Goal: Transaction & Acquisition: Purchase product/service

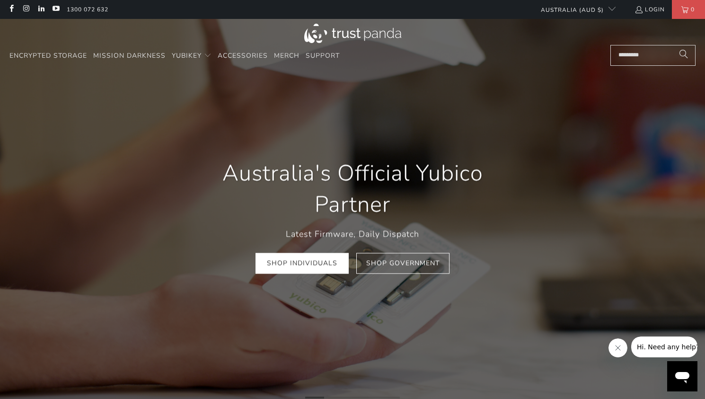
click at [636, 56] on input "Search..." at bounding box center [652, 55] width 85 height 21
type input "*"
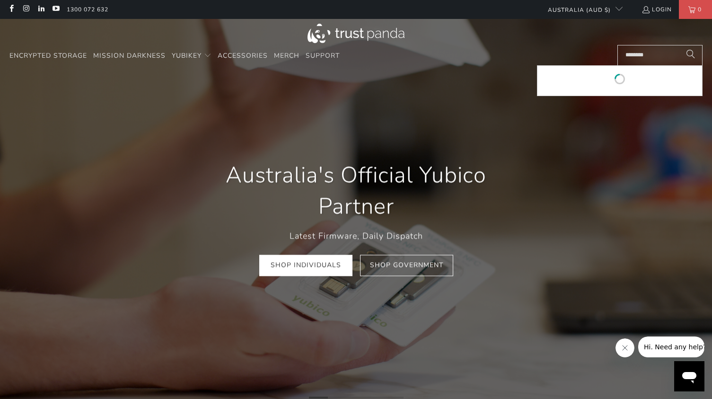
type input "*******"
click at [679, 45] on button "Search" at bounding box center [691, 55] width 24 height 21
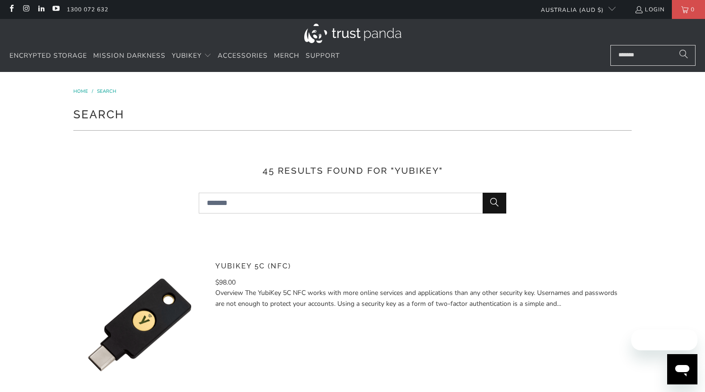
click at [271, 274] on div "YubiKey 5C (NFC) $98.00 Overview The YubiKey 5C NFC works with more online serv…" at bounding box center [419, 324] width 409 height 132
drag, startPoint x: 226, startPoint y: 292, endPoint x: 190, endPoint y: 304, distance: 38.7
click at [227, 292] on p "Overview The YubiKey 5C NFC works with more online services and applications th…" at bounding box center [419, 297] width 409 height 21
click at [166, 309] on img at bounding box center [139, 324] width 132 height 132
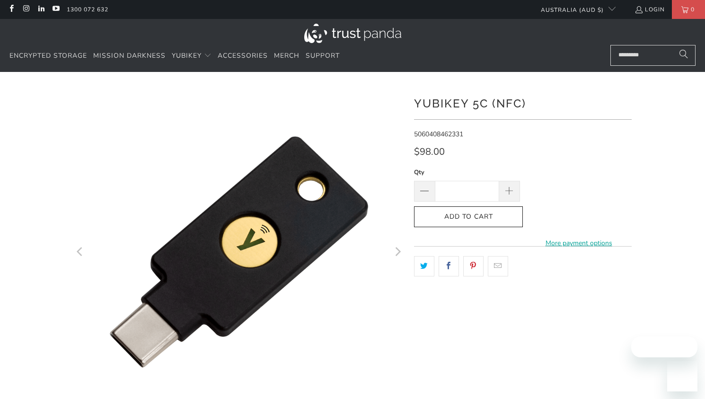
click at [469, 218] on icon "button" at bounding box center [468, 216] width 15 height 15
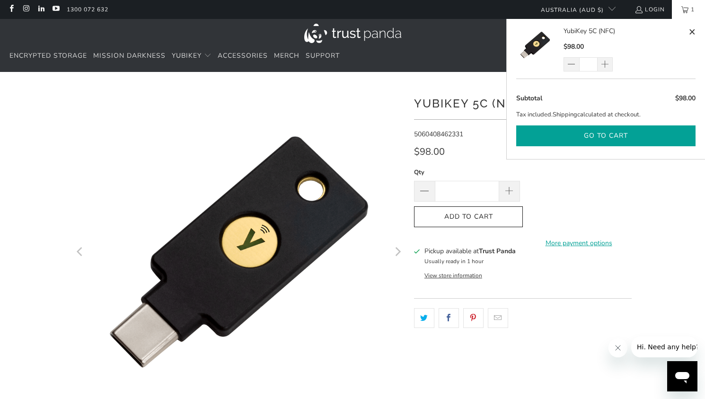
click at [619, 139] on button "Go to cart" at bounding box center [605, 135] width 179 height 21
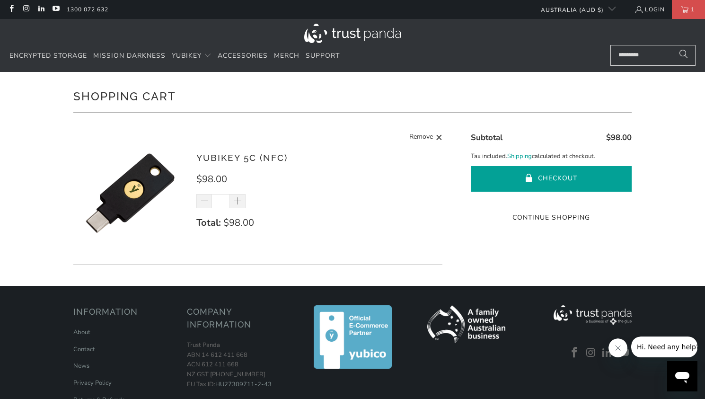
click at [508, 174] on button "Checkout" at bounding box center [550, 179] width 161 height 26
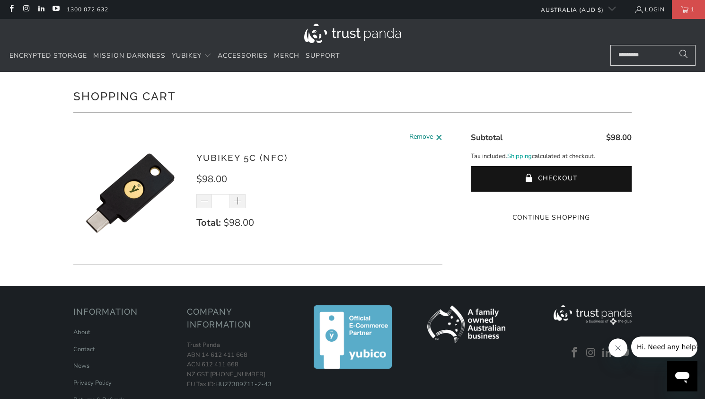
click at [436, 136] on span at bounding box center [438, 137] width 7 height 12
type input "*"
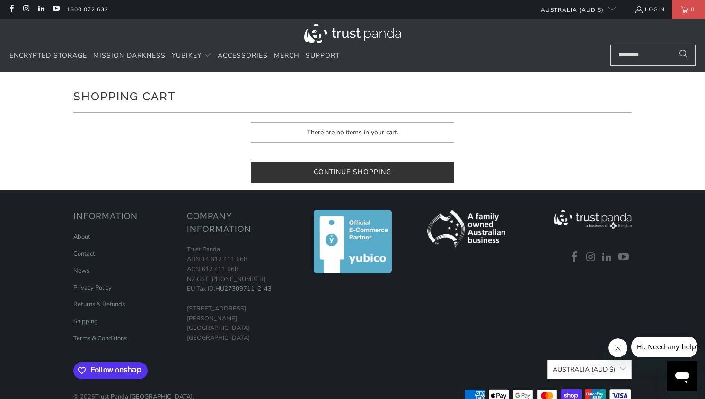
click at [379, 174] on link "Continue Shopping" at bounding box center [352, 172] width 203 height 21
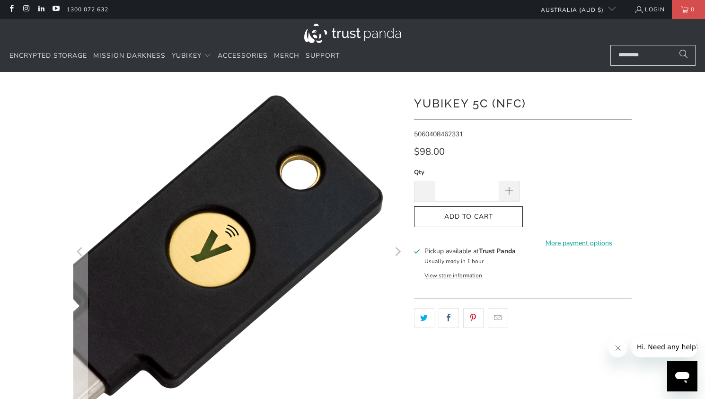
click at [330, 220] on img at bounding box center [194, 264] width 484 height 484
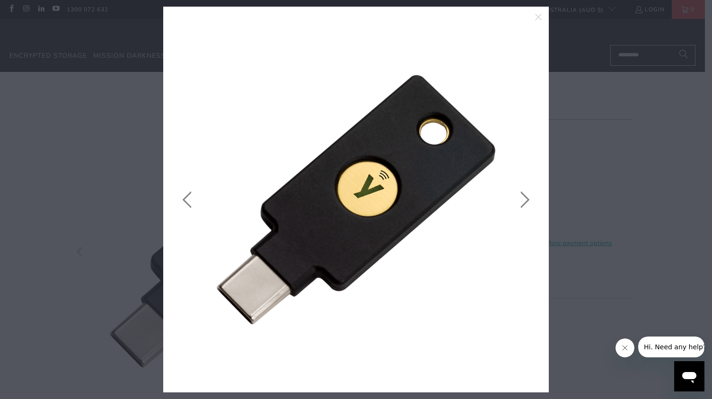
click at [361, 205] on img at bounding box center [355, 199] width 357 height 357
click at [538, 16] on icon "close" at bounding box center [537, 16] width 13 height 13
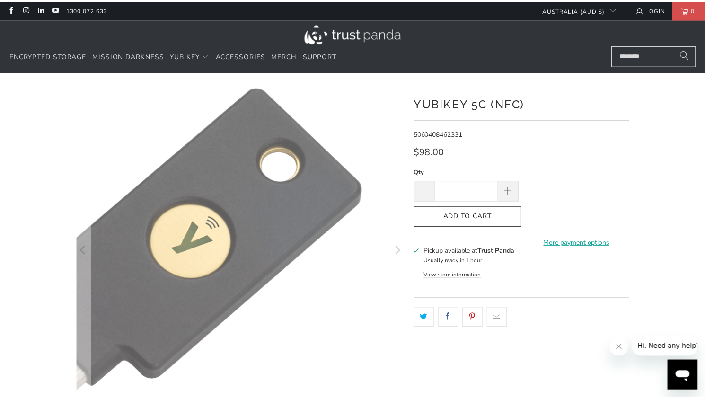
scroll to position [18, 0]
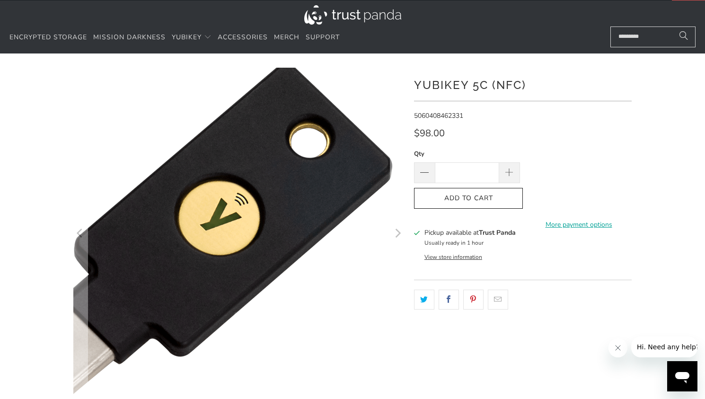
click at [305, 224] on img at bounding box center [203, 232] width 484 height 484
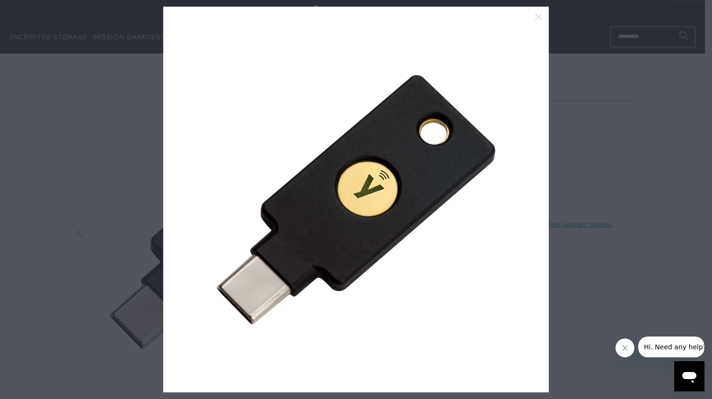
click at [669, 199] on div at bounding box center [356, 199] width 712 height 399
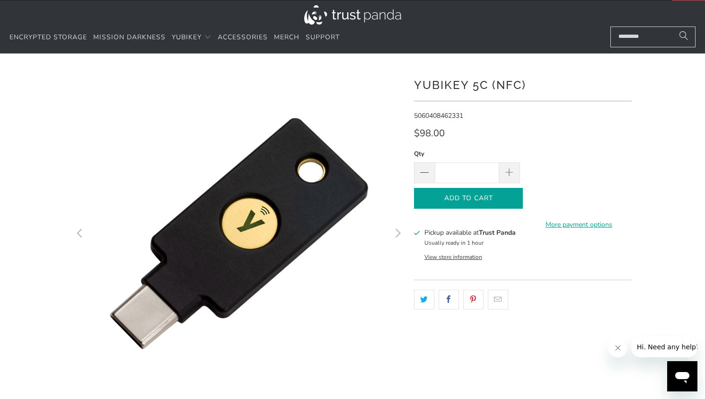
click at [473, 202] on icon "button" at bounding box center [468, 198] width 15 height 15
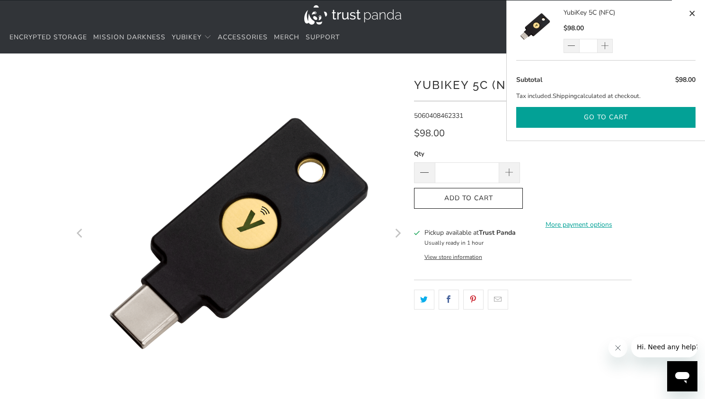
click at [601, 118] on button "Go to cart" at bounding box center [605, 117] width 179 height 21
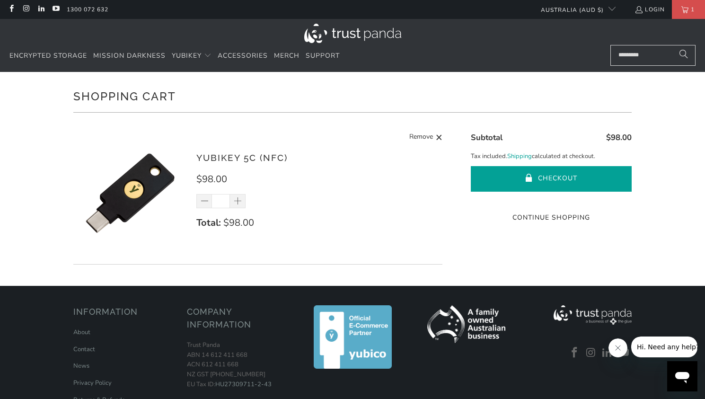
click at [543, 181] on button "Checkout" at bounding box center [550, 179] width 161 height 26
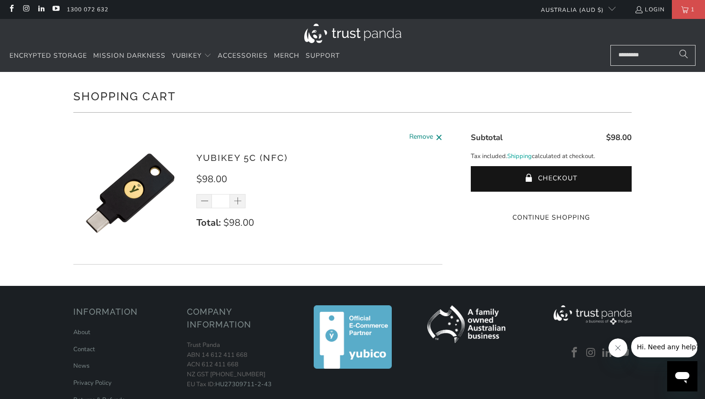
click at [436, 137] on span at bounding box center [438, 137] width 7 height 12
type input "*"
